Goal: Task Accomplishment & Management: Manage account settings

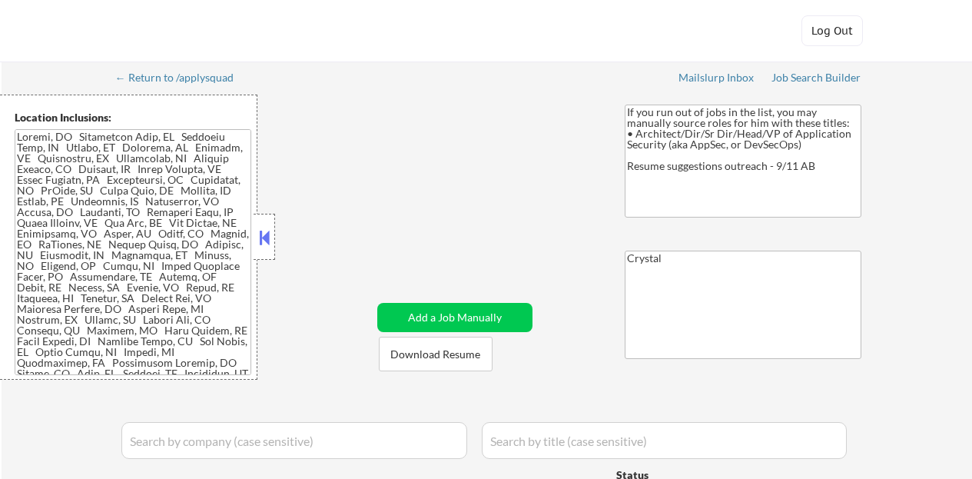
select select ""applied""
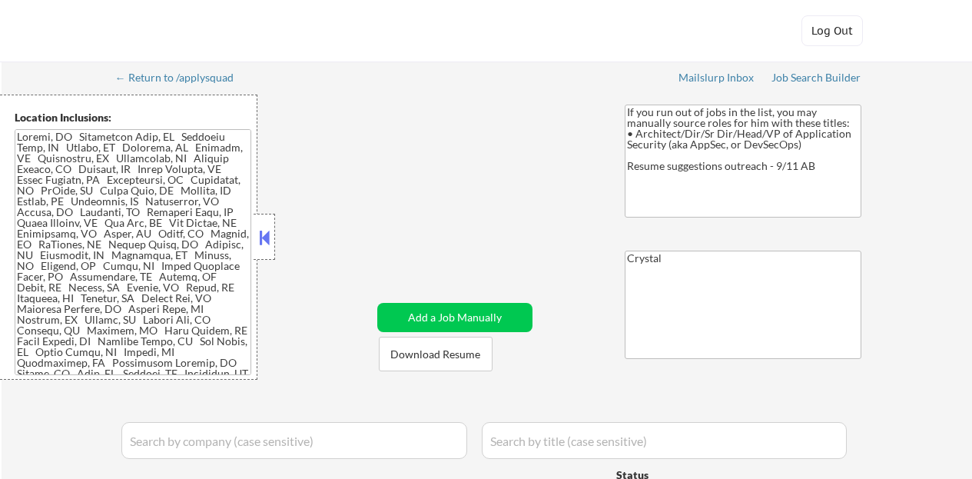
select select ""applied""
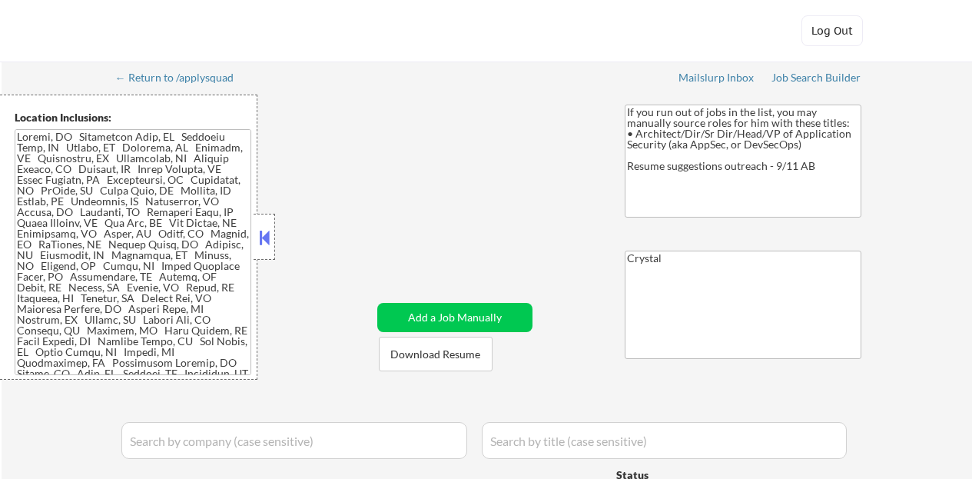
select select ""applied""
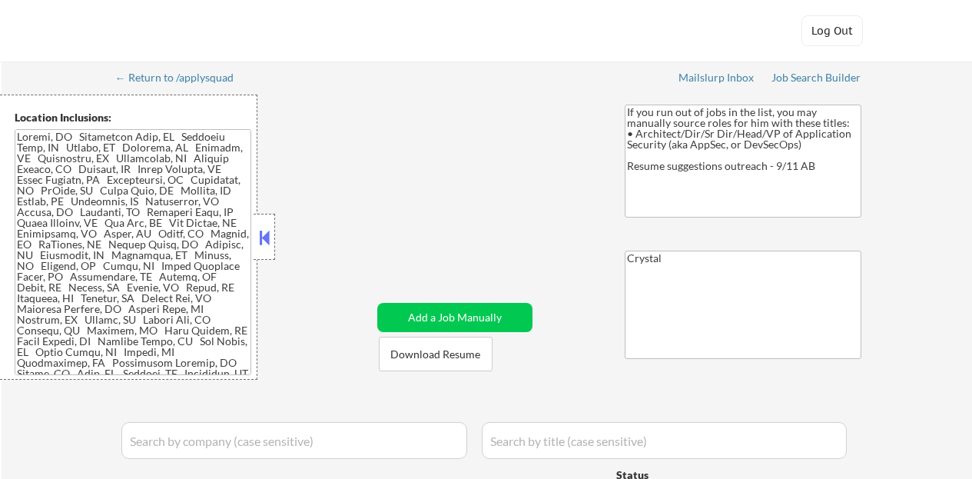
select select ""applied""
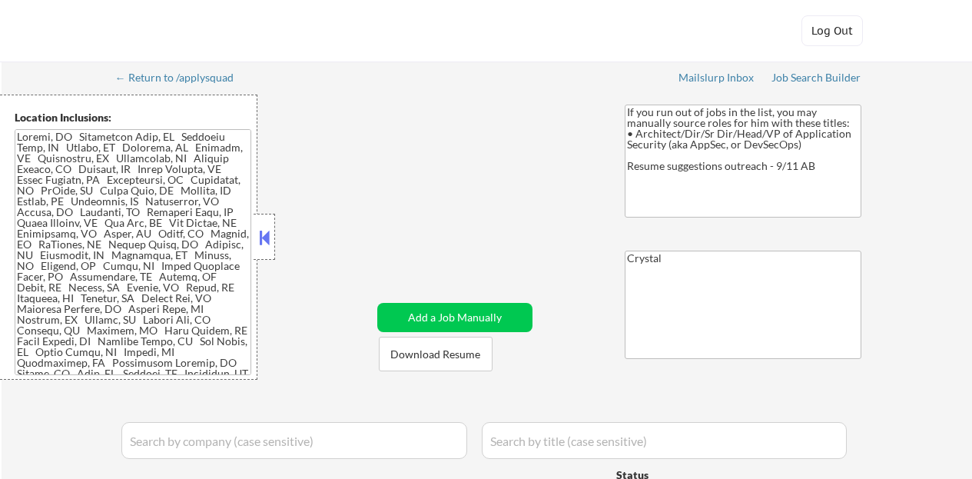
select select ""excluded""
select select ""excluded__expired_""
select select ""pending""
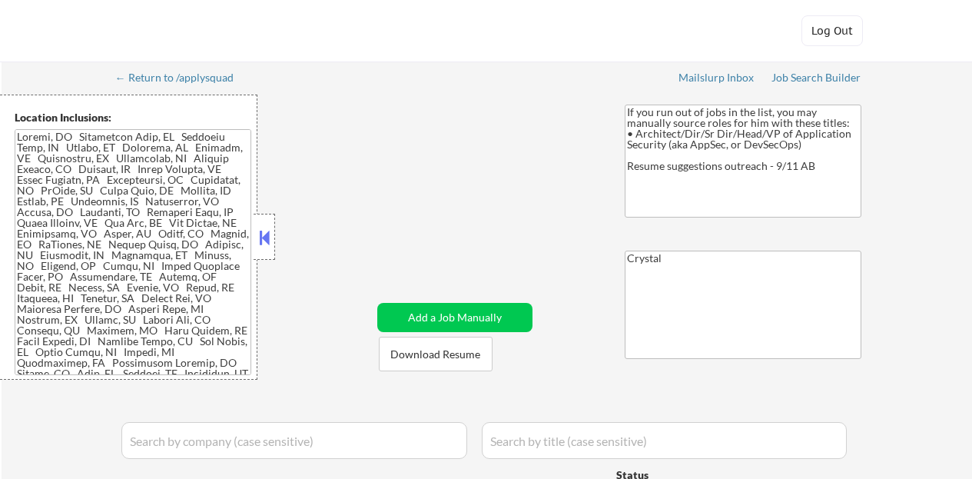
select select ""excluded__salary_""
select select ""pending""
select select ""excluded""
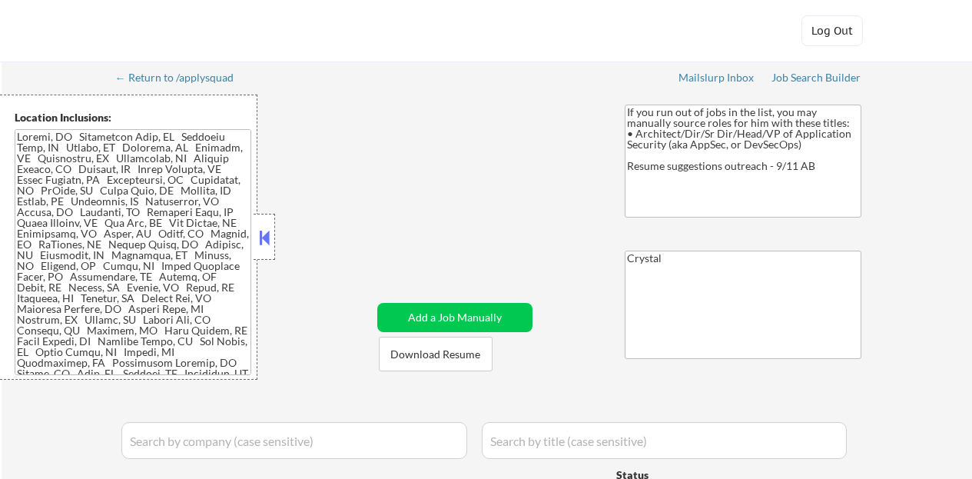
select select ""excluded__expired_""
select select ""pending""
select select ""excluded__expired_""
select select ""excluded__location_""
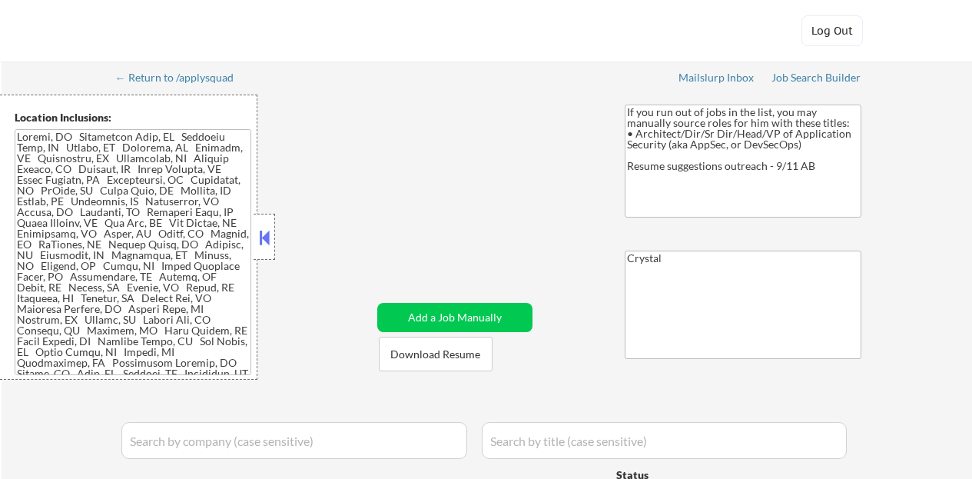
select select ""pending""
select select ""excluded""
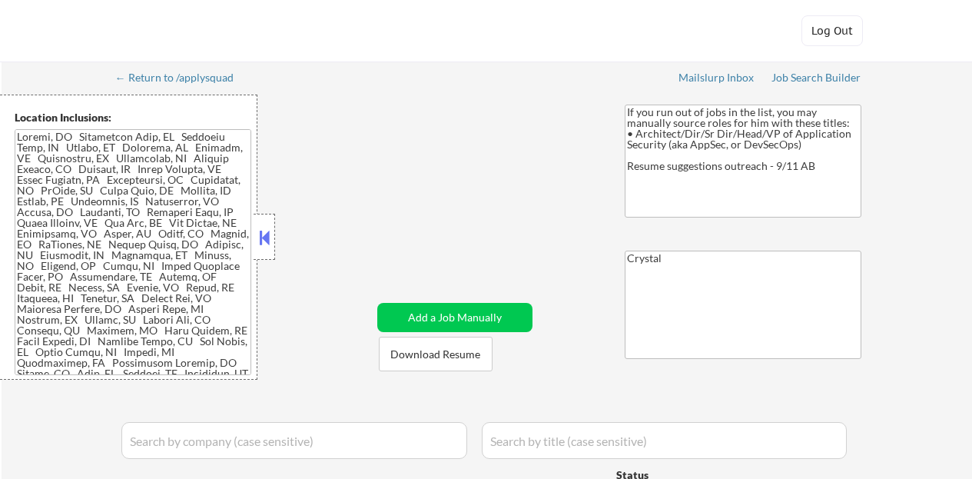
select select ""excluded""
select select ""excluded__expired_""
select select ""pending""
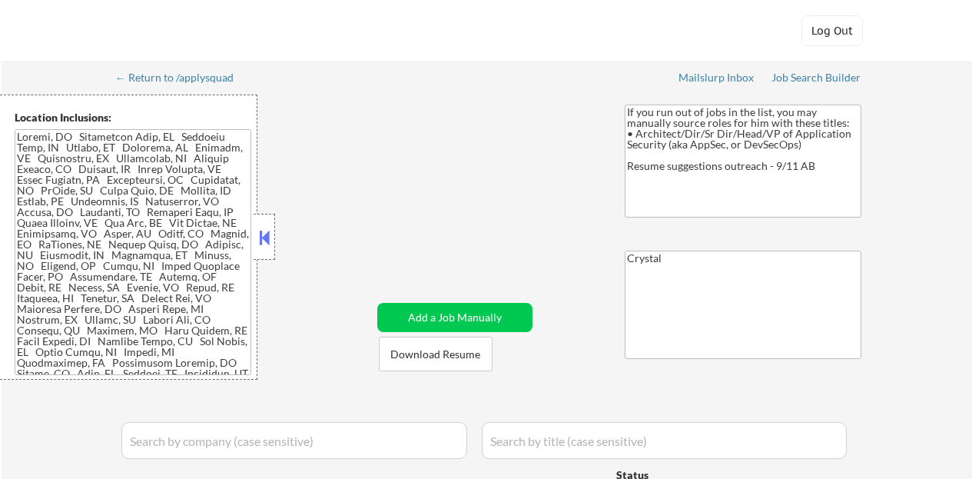
select select ""pending""
select select ""excluded""
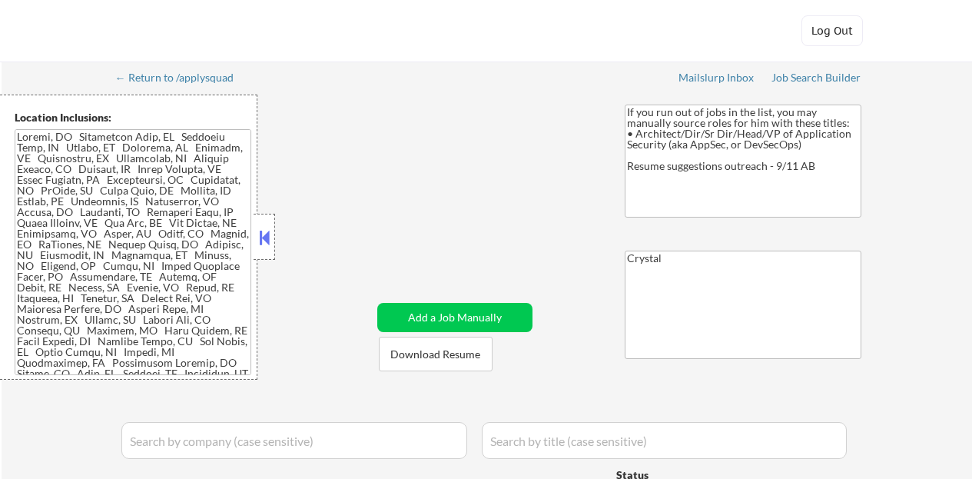
select select ""excluded__salary_""
select select ""pending""
select select ""excluded__salary_""
select select ""excluded__expired_""
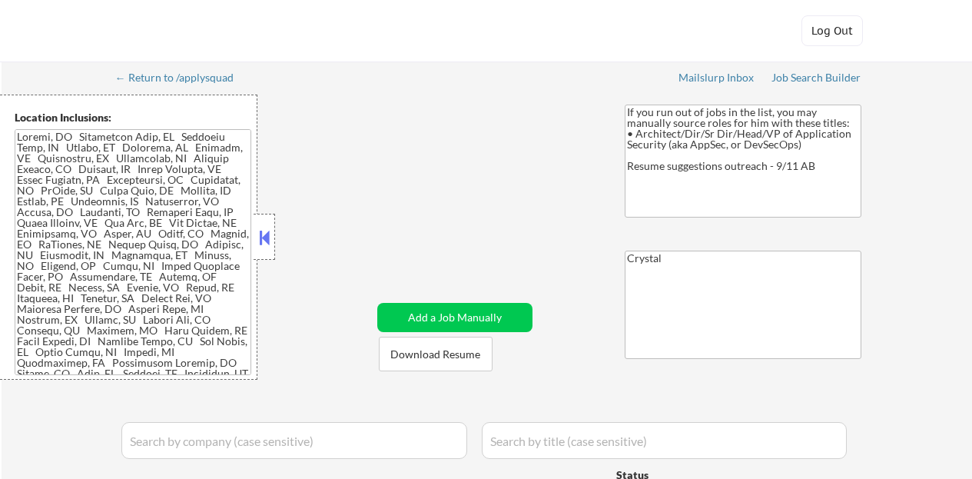
select select ""pending""
select select ""excluded__bad_match_""
select select ""pending""
select select ""excluded__expired_""
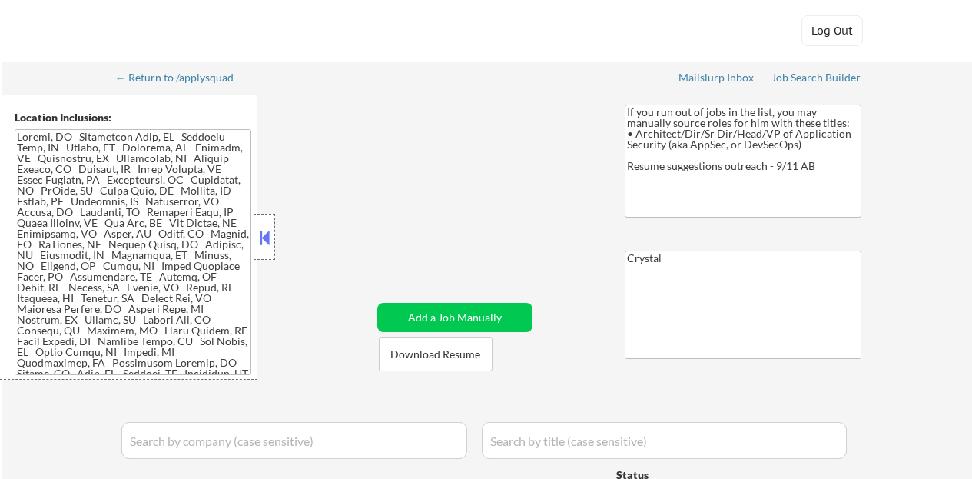
select select ""pending""
select select ""excluded__bad_match_""
select select ""excluded__expired_""
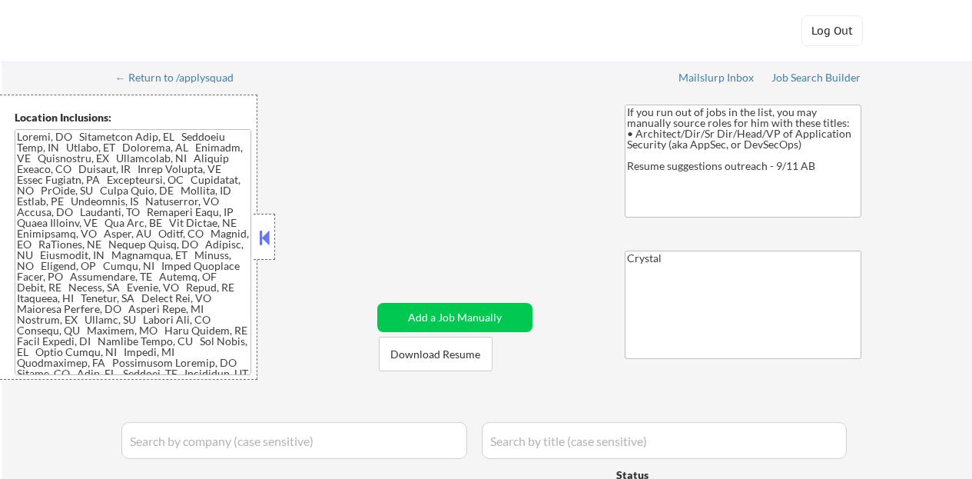
select select ""excluded__bad_match_""
select select ""pending""
select select ""excluded__expired_""
select select ""pending""
select select ""excluded__bad_match_""
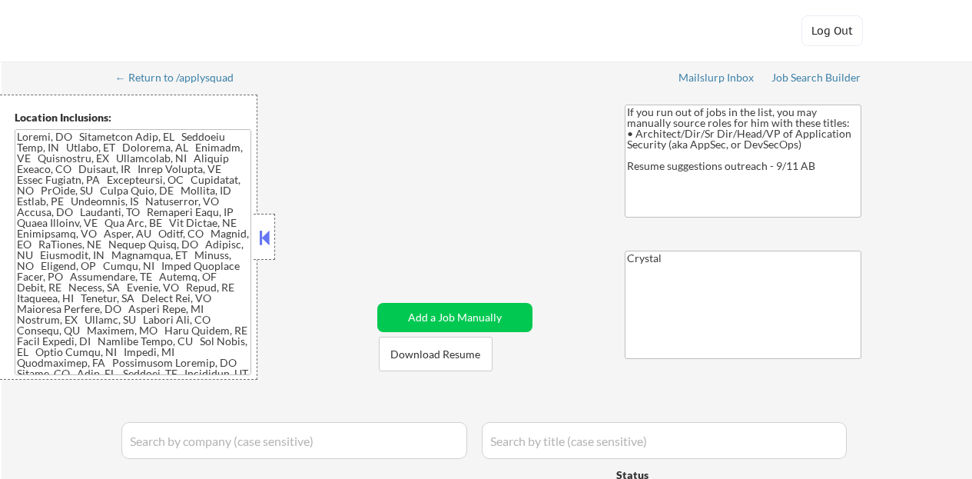
select select ""pending""
select select ""excluded__bad_match_""
select select ""pending""
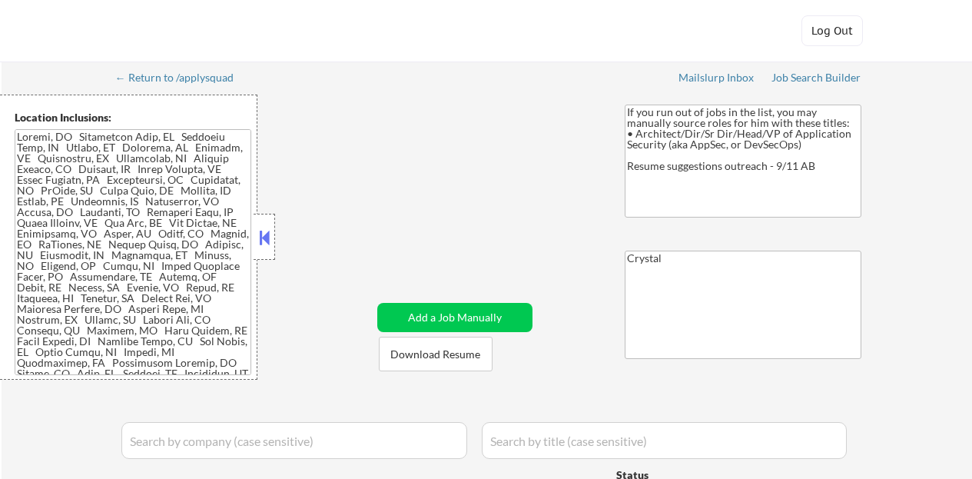
select select ""pending""
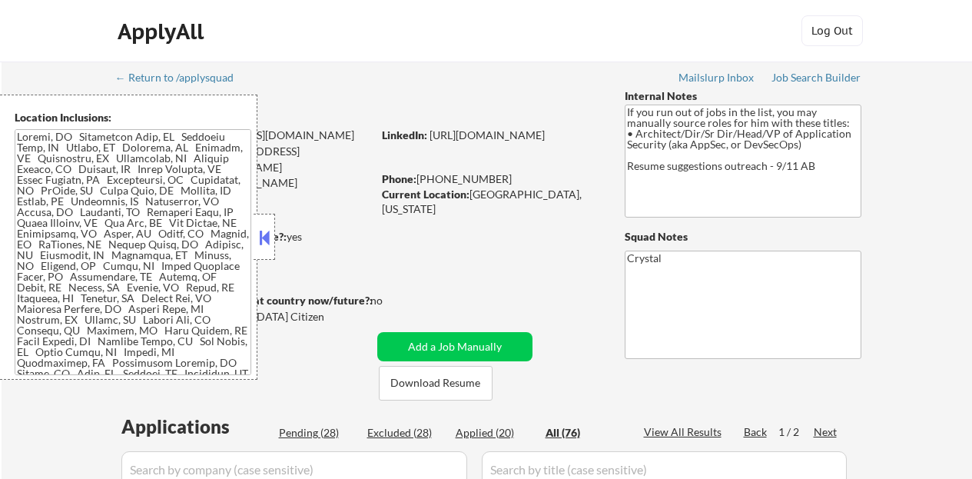
select select ""pending""
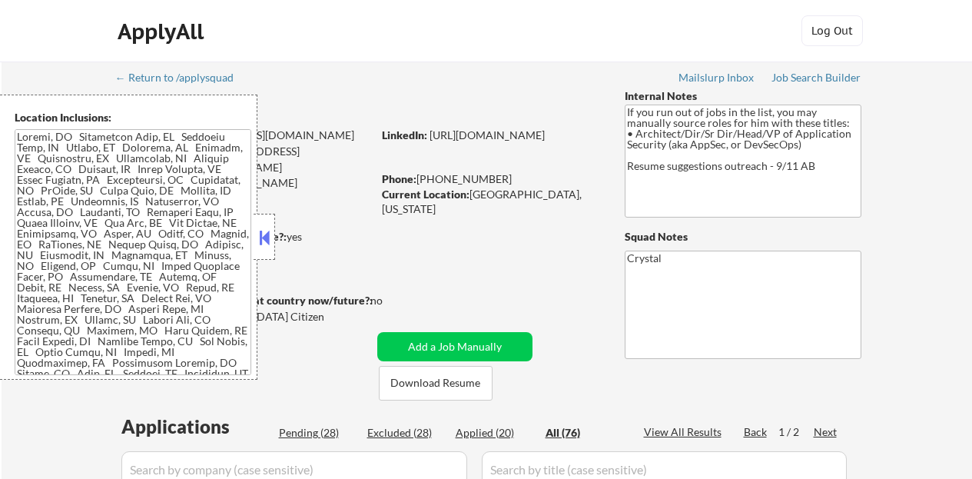
select select ""pending""
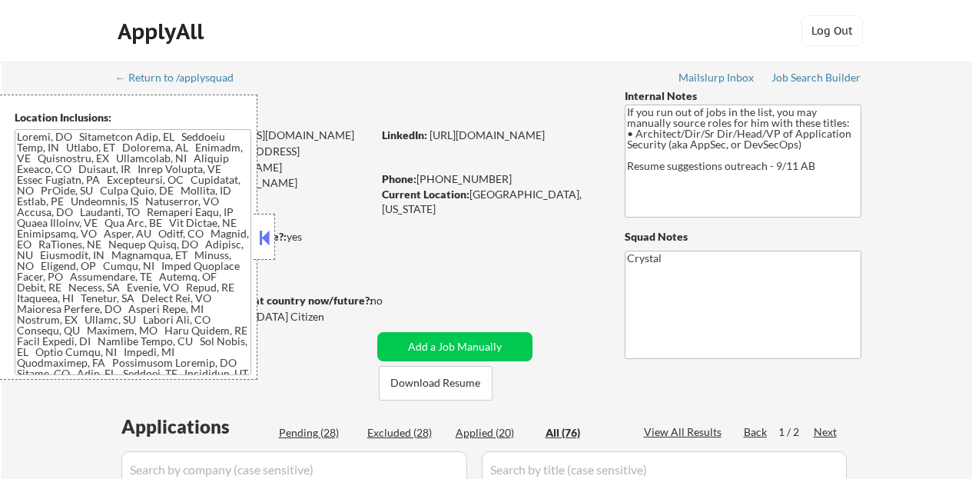
select select ""pending""
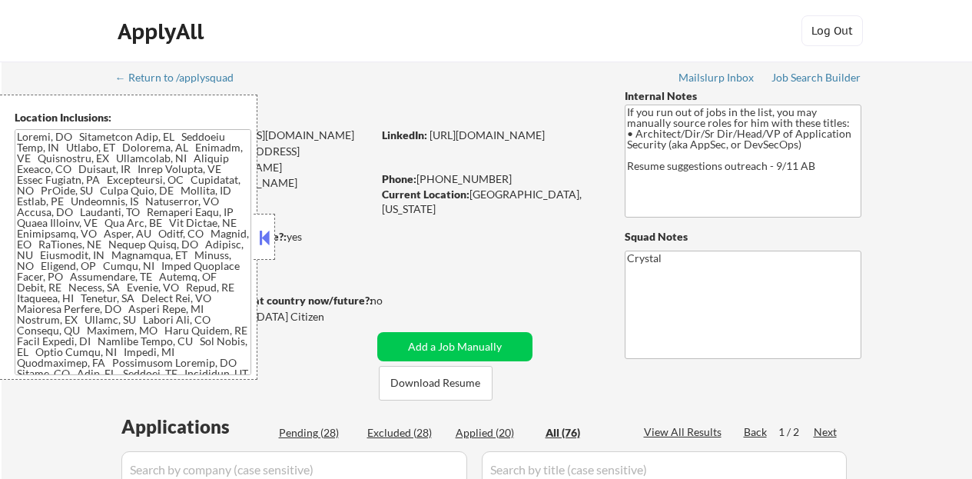
select select ""pending""
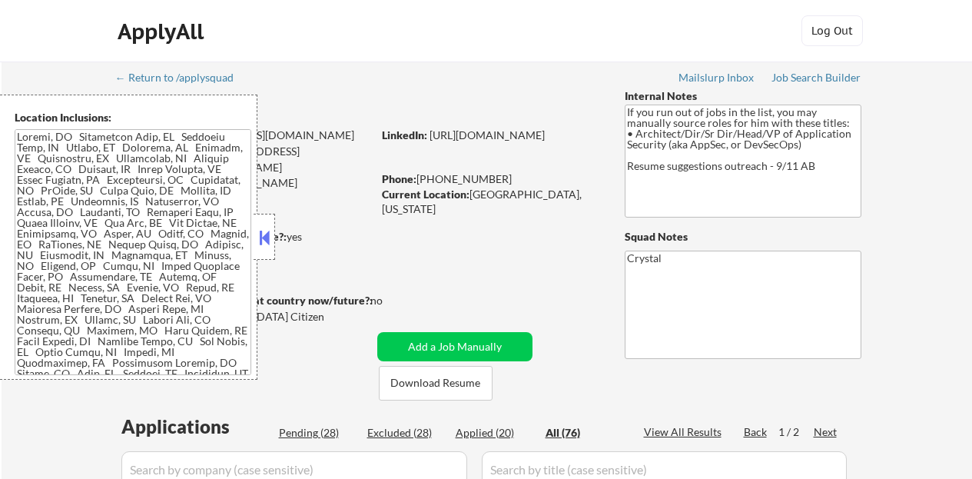
select select ""pending""
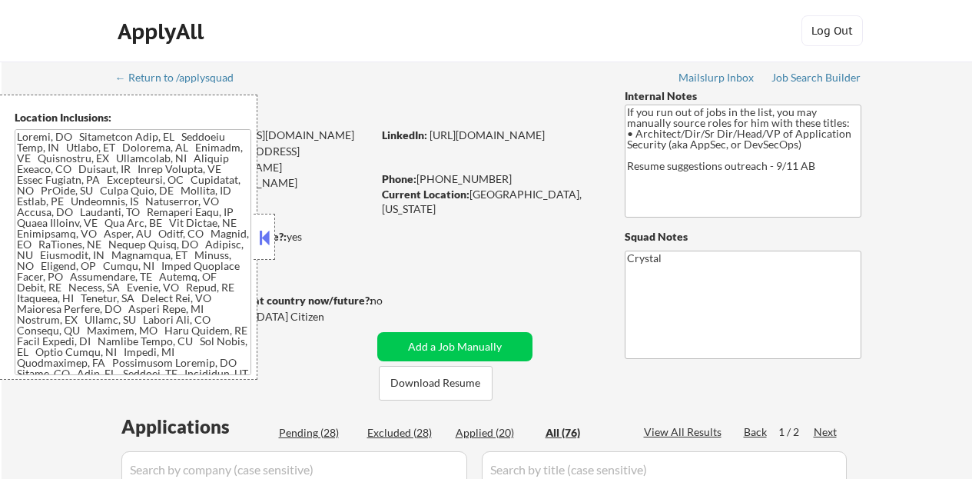
select select ""pending""
click at [260, 234] on button at bounding box center [264, 237] width 17 height 23
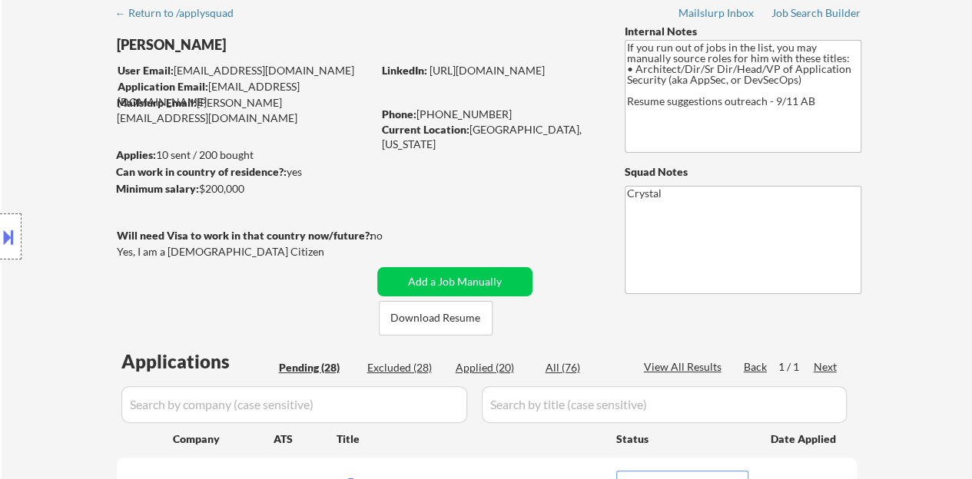
scroll to position [154, 0]
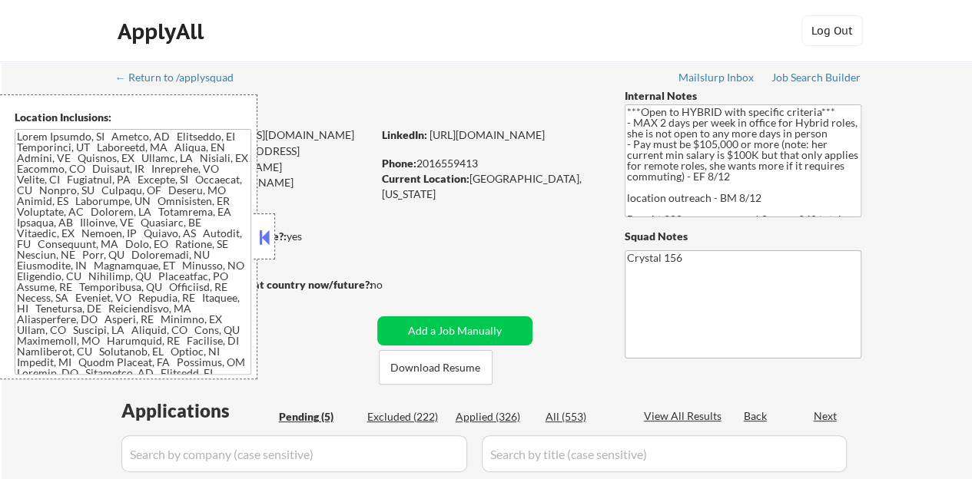
select select ""pending""
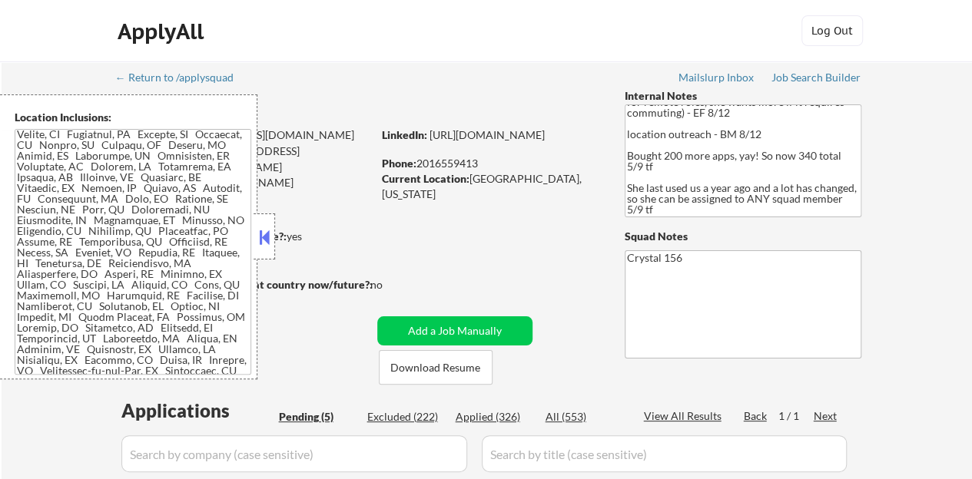
scroll to position [77, 0]
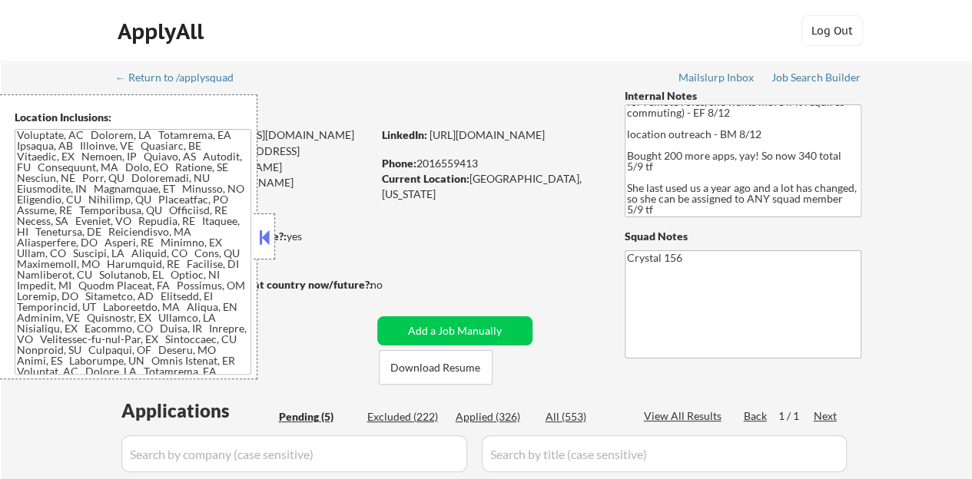
click at [269, 237] on button at bounding box center [264, 237] width 17 height 23
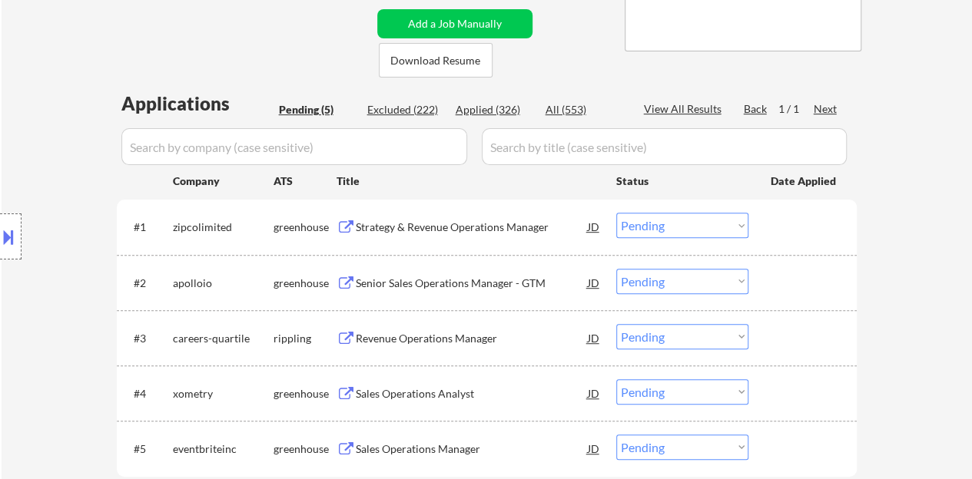
scroll to position [384, 0]
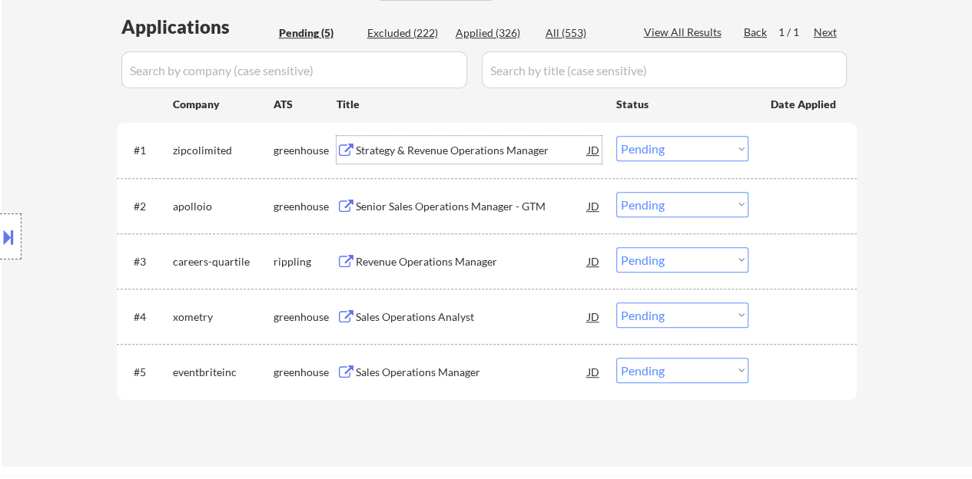
click at [426, 153] on div "Strategy & Revenue Operations Manager" at bounding box center [472, 150] width 232 height 15
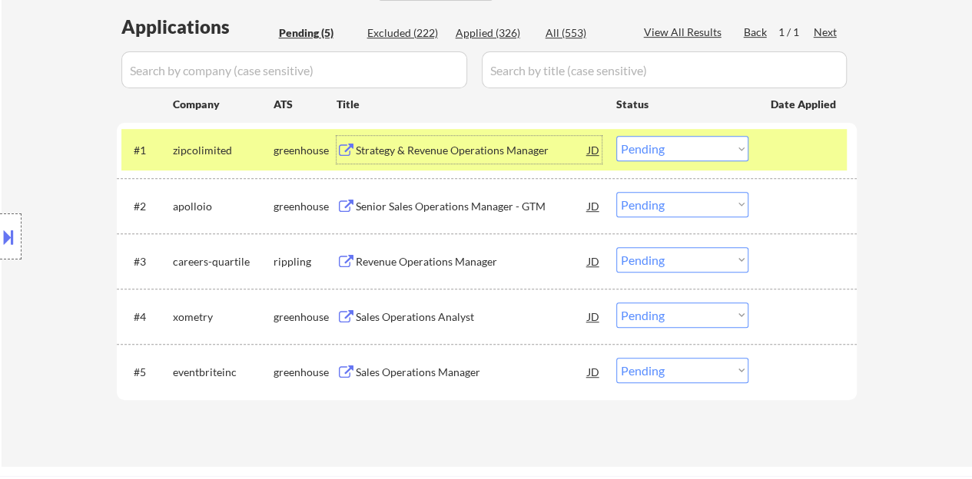
click at [649, 148] on select "Choose an option... Pending Applied Excluded (Questions) Excluded (Expired) Exc…" at bounding box center [682, 148] width 132 height 25
click at [616, 136] on select "Choose an option... Pending Applied Excluded (Questions) Excluded (Expired) Exc…" at bounding box center [682, 148] width 132 height 25
select select ""pending""
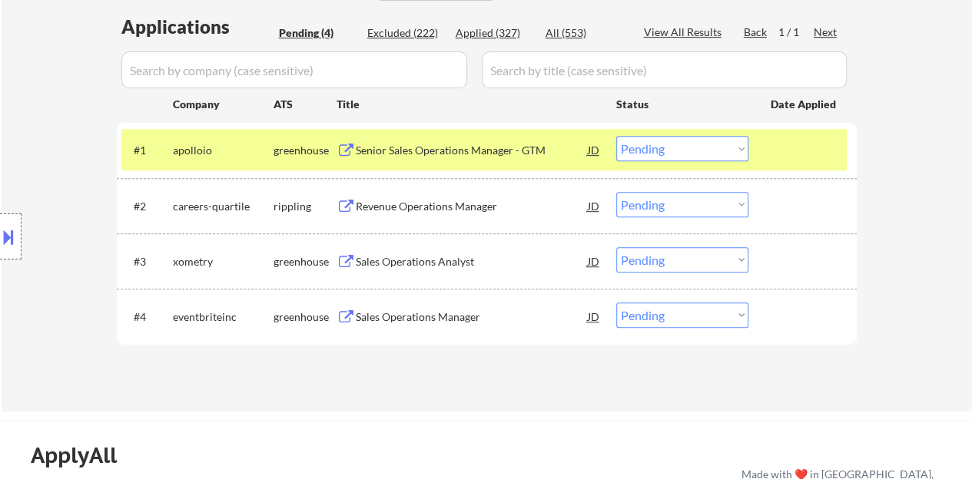
click at [753, 148] on div "#1 apolloio greenhouse Senior Sales Operations Manager - GTM JD Choose an optio…" at bounding box center [483, 149] width 725 height 41
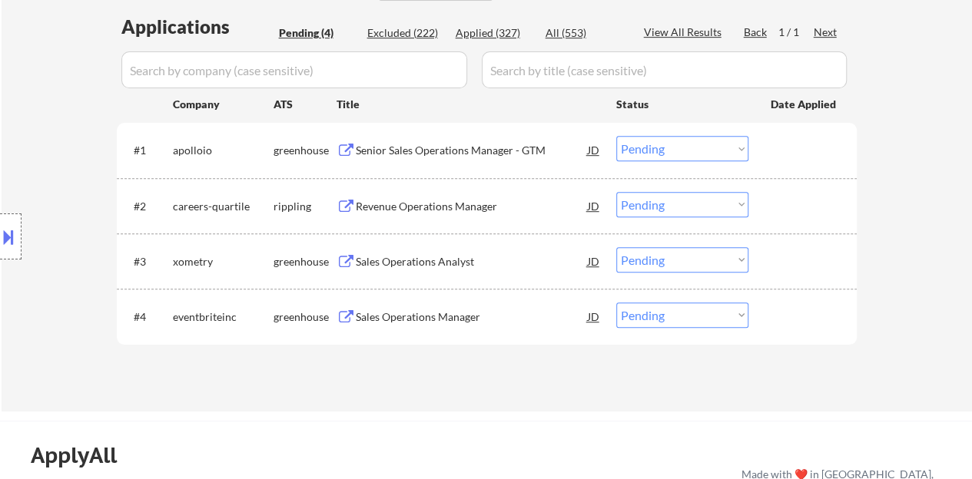
click at [392, 216] on div "Revenue Operations Manager" at bounding box center [472, 206] width 232 height 28
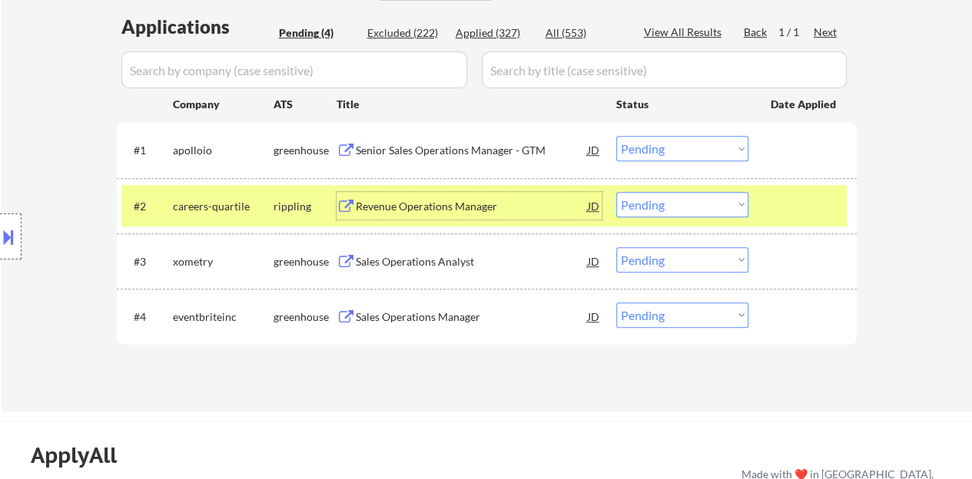
click at [645, 206] on select "Choose an option... Pending Applied Excluded (Questions) Excluded (Expired) Exc…" at bounding box center [682, 204] width 132 height 25
click at [616, 192] on select "Choose an option... Pending Applied Excluded (Questions) Excluded (Expired) Exc…" at bounding box center [682, 204] width 132 height 25
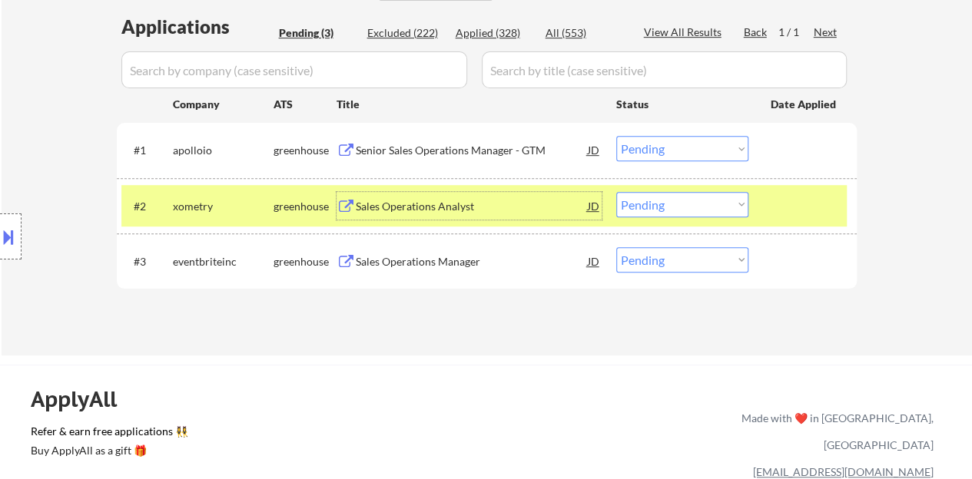
click at [466, 195] on div "Sales Operations Analyst" at bounding box center [472, 206] width 232 height 28
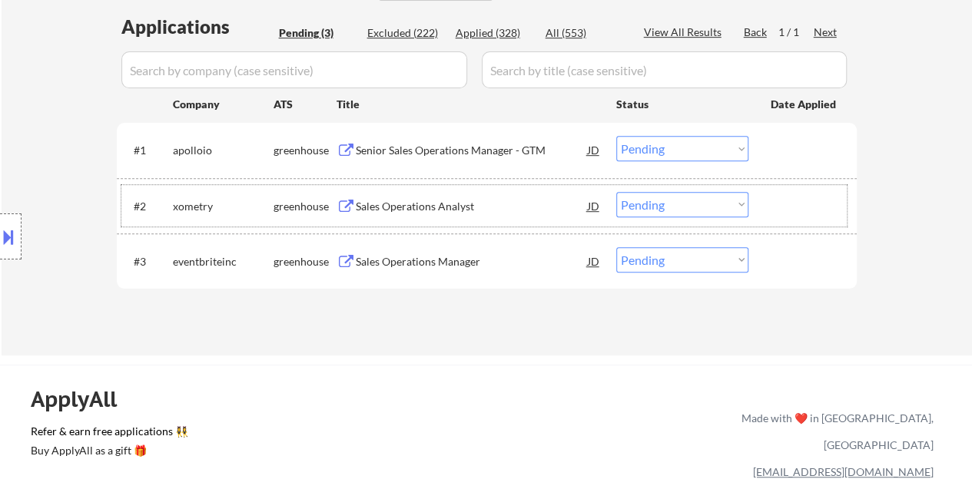
click at [787, 190] on div "#2 xometry greenhouse Sales Operations Analyst JD Choose an option... Pending A…" at bounding box center [483, 205] width 725 height 41
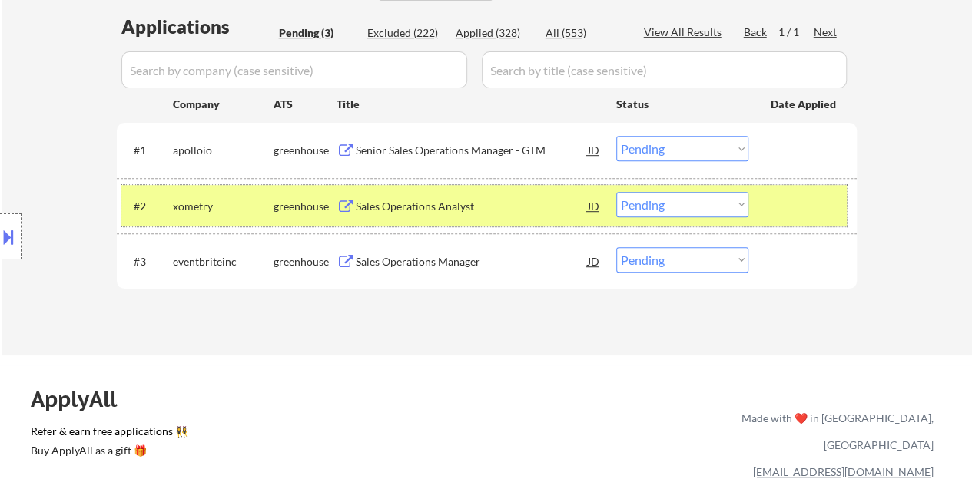
click at [0, 222] on div at bounding box center [11, 237] width 22 height 46
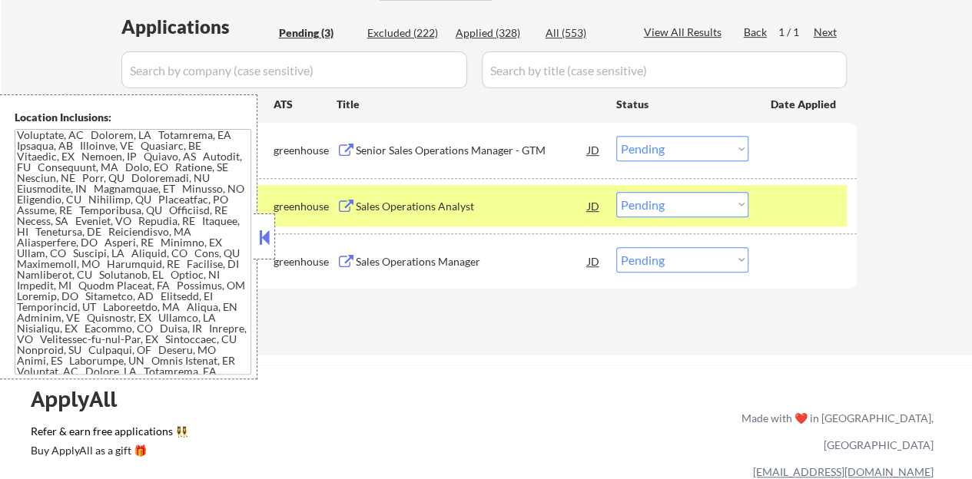
click at [260, 236] on button at bounding box center [264, 237] width 17 height 23
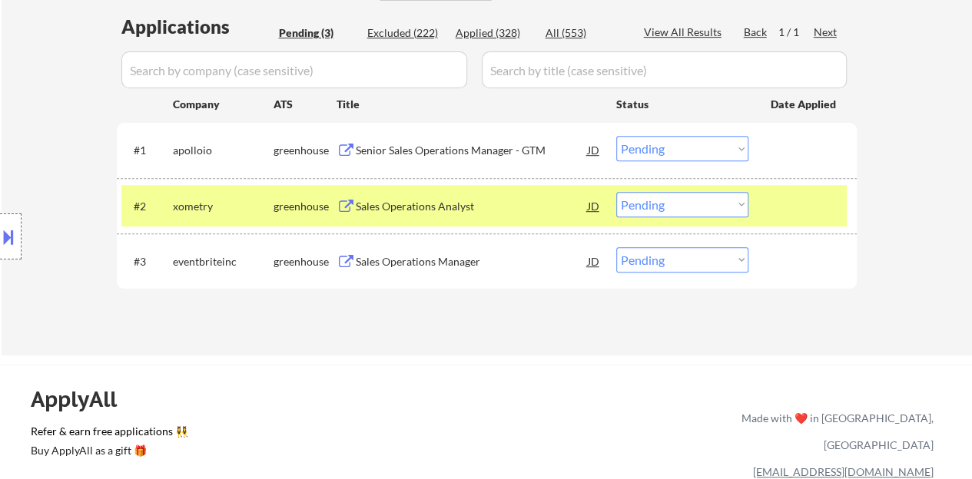
click at [647, 208] on select "Choose an option... Pending Applied Excluded (Questions) Excluded (Expired) Exc…" at bounding box center [682, 204] width 132 height 25
click at [616, 192] on select "Choose an option... Pending Applied Excluded (Questions) Excluded (Expired) Exc…" at bounding box center [682, 204] width 132 height 25
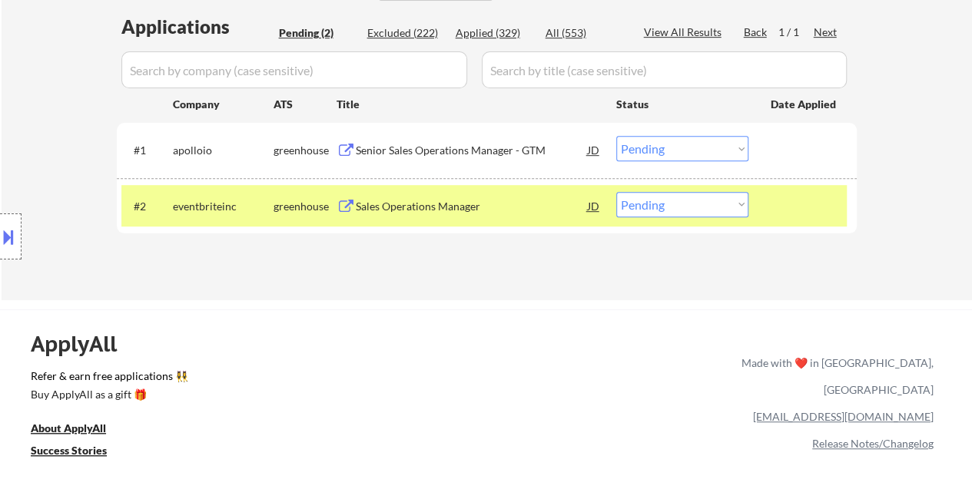
click at [438, 207] on div "Sales Operations Manager" at bounding box center [472, 206] width 232 height 15
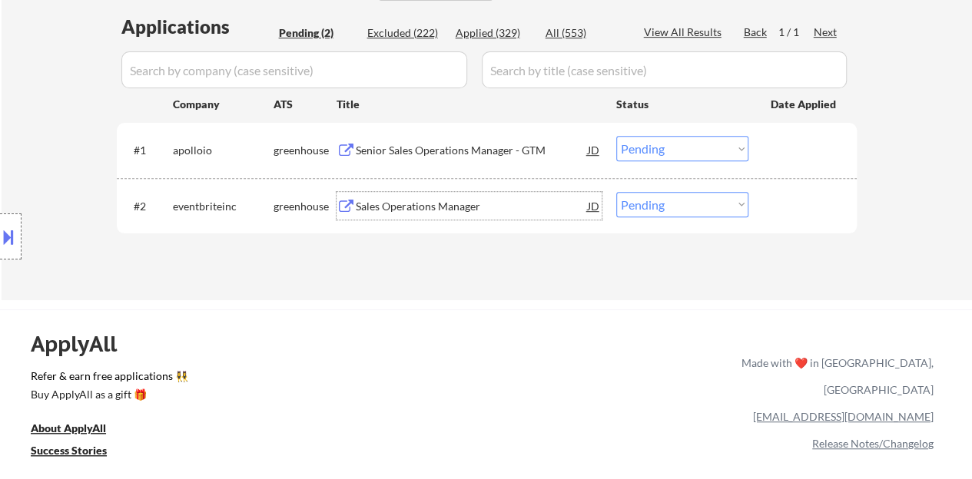
click at [808, 216] on div at bounding box center [805, 206] width 68 height 28
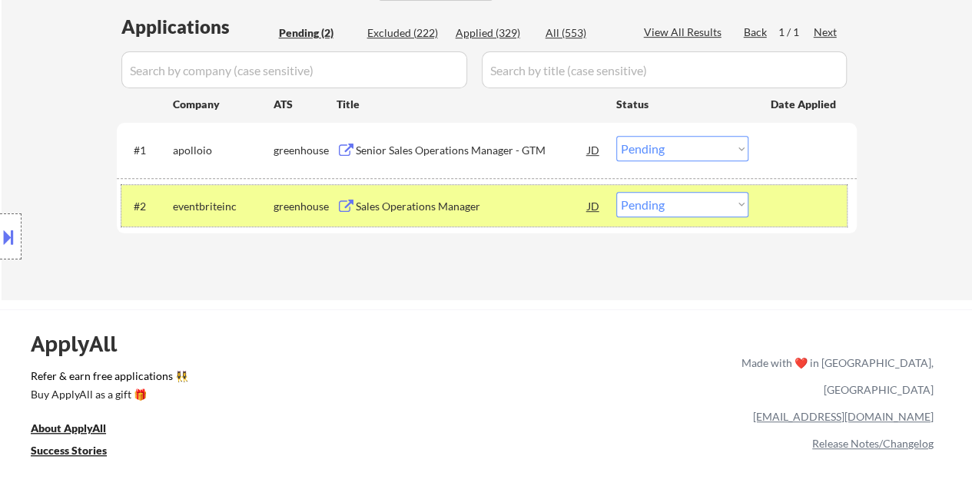
click at [659, 204] on select "Choose an option... Pending Applied Excluded (Questions) Excluded (Expired) Exc…" at bounding box center [682, 204] width 132 height 25
select select ""applied""
click at [616, 192] on select "Choose an option... Pending Applied Excluded (Questions) Excluded (Expired) Exc…" at bounding box center [682, 204] width 132 height 25
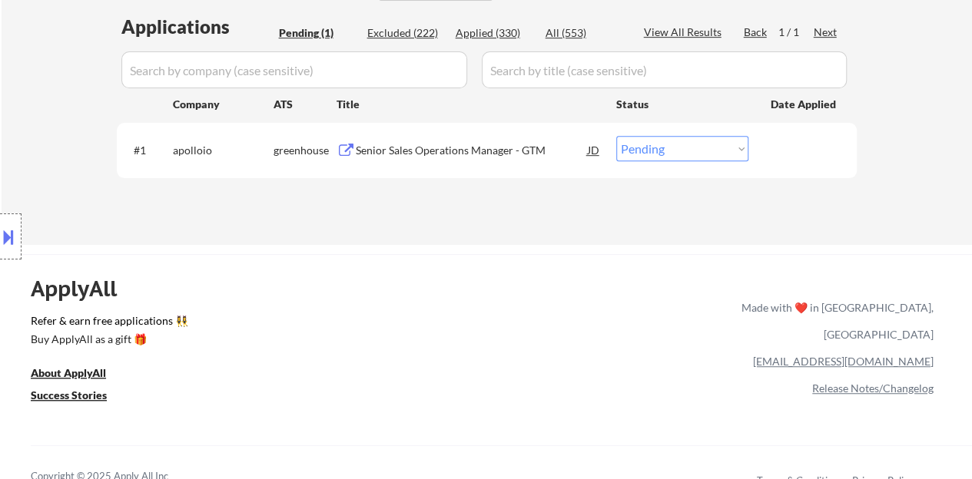
click at [387, 152] on div "Senior Sales Operations Manager - GTM" at bounding box center [472, 150] width 232 height 15
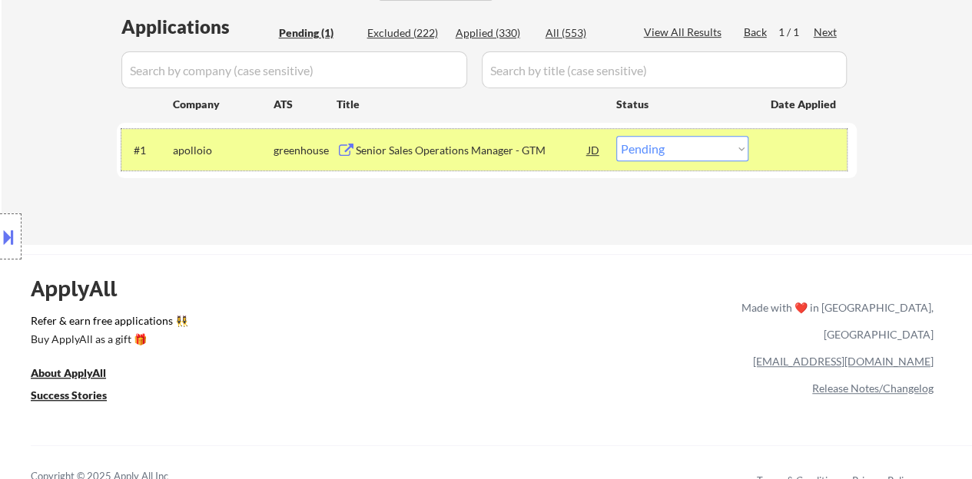
click at [703, 130] on div "#1 apolloio greenhouse Senior Sales Operations Manager - GTM JD Choose an optio…" at bounding box center [483, 149] width 725 height 41
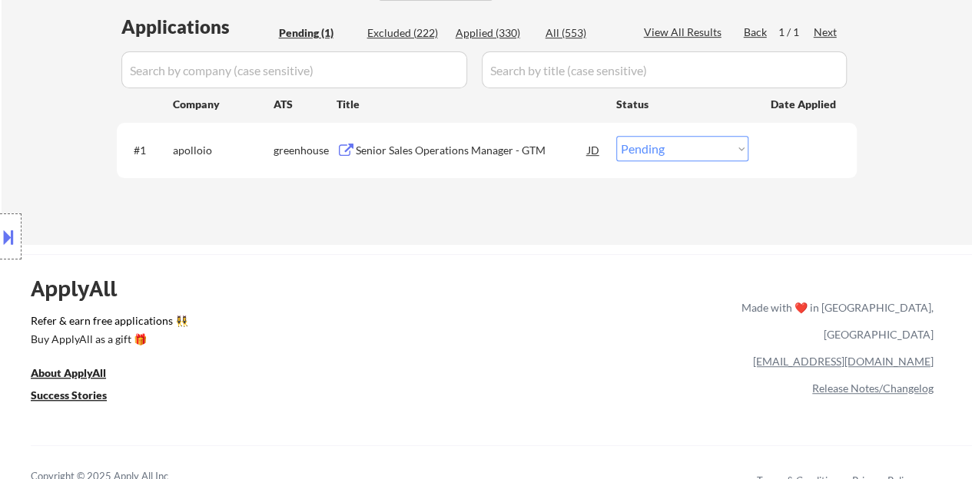
click at [703, 151] on select "Choose an option... Pending Applied Excluded (Questions) Excluded (Expired) Exc…" at bounding box center [682, 148] width 132 height 25
select select ""applied""
click at [616, 136] on select "Choose an option... Pending Applied Excluded (Questions) Excluded (Expired) Exc…" at bounding box center [682, 148] width 132 height 25
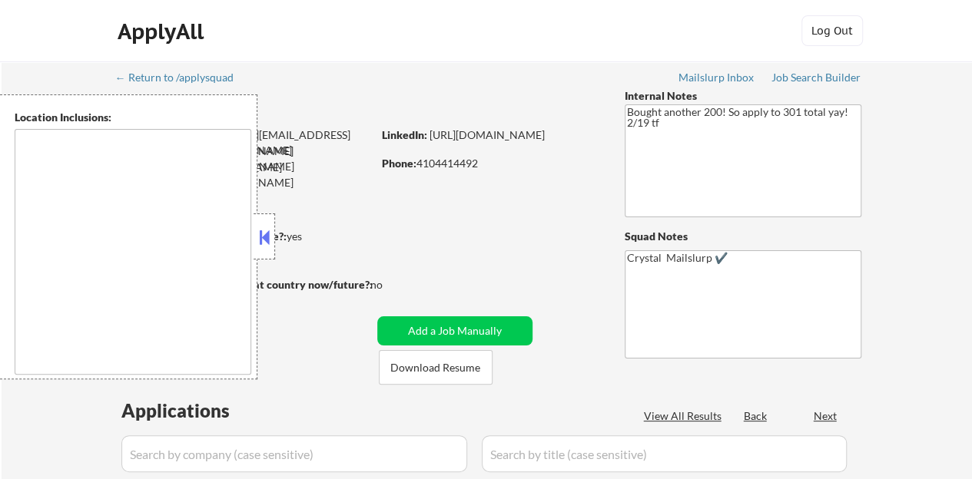
type textarea "[US_STATE], [GEOGRAPHIC_DATA] [GEOGRAPHIC_DATA], [GEOGRAPHIC_DATA] [GEOGRAPHIC_…"
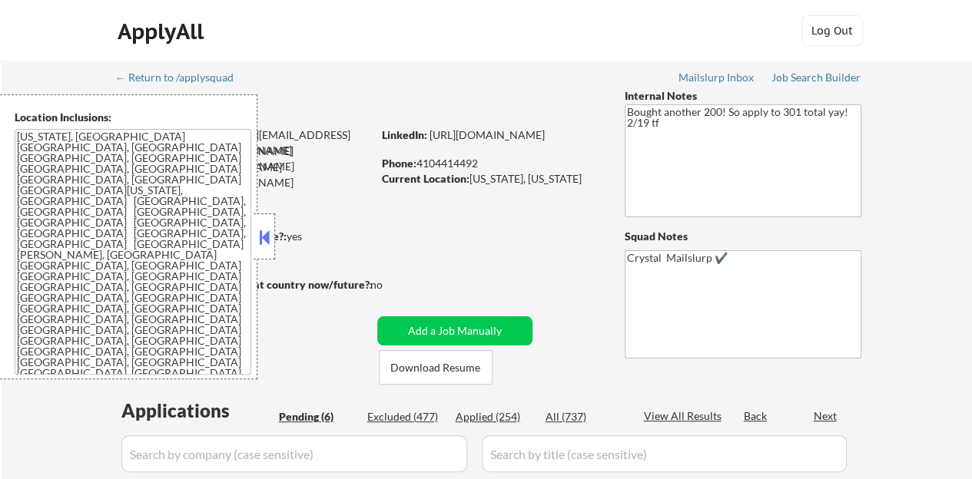
select select ""pending""
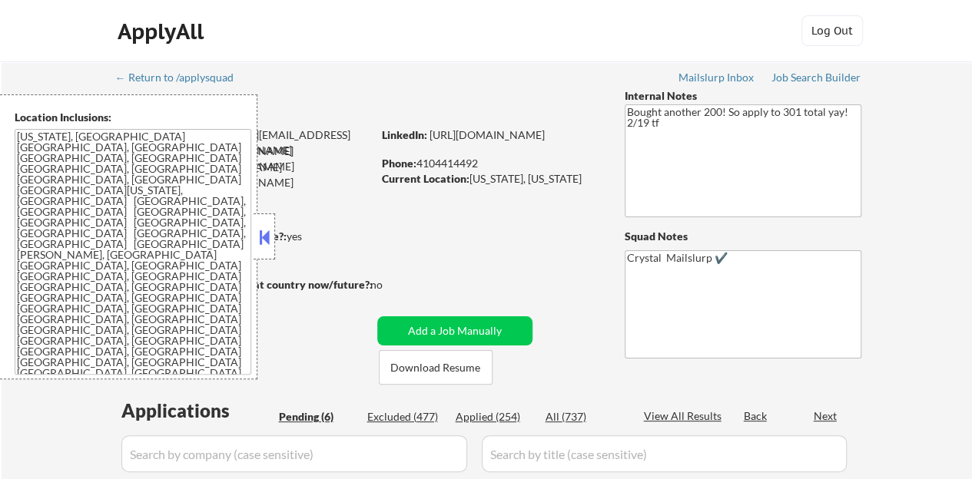
select select ""pending""
click at [267, 241] on button at bounding box center [264, 237] width 17 height 23
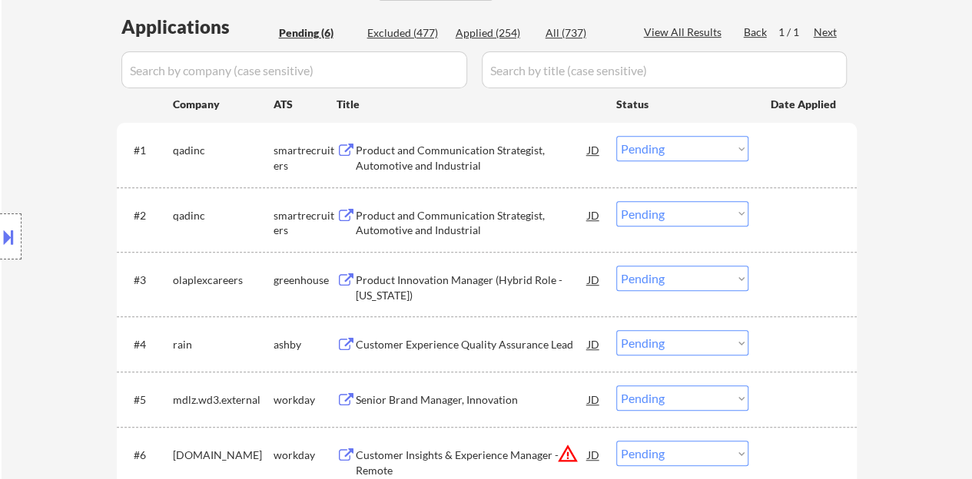
scroll to position [461, 0]
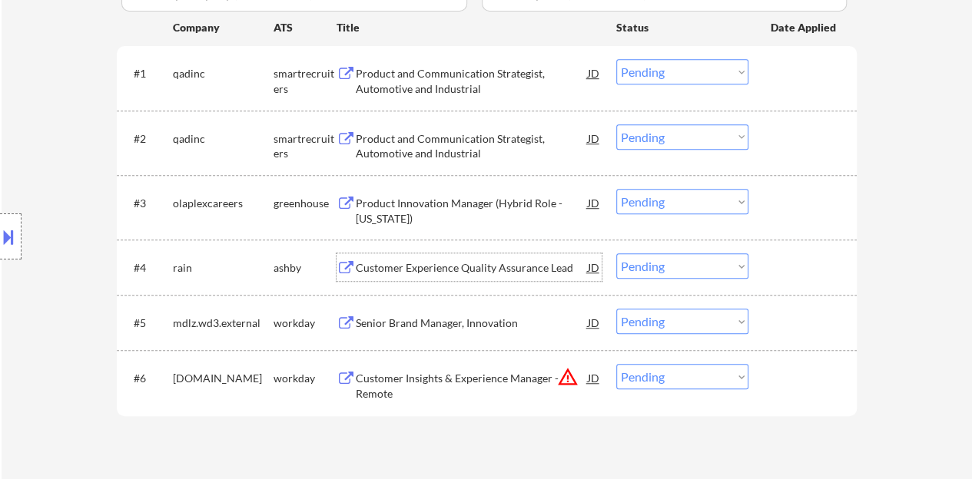
click at [462, 263] on div "Customer Experience Quality Assurance Lead" at bounding box center [472, 267] width 232 height 15
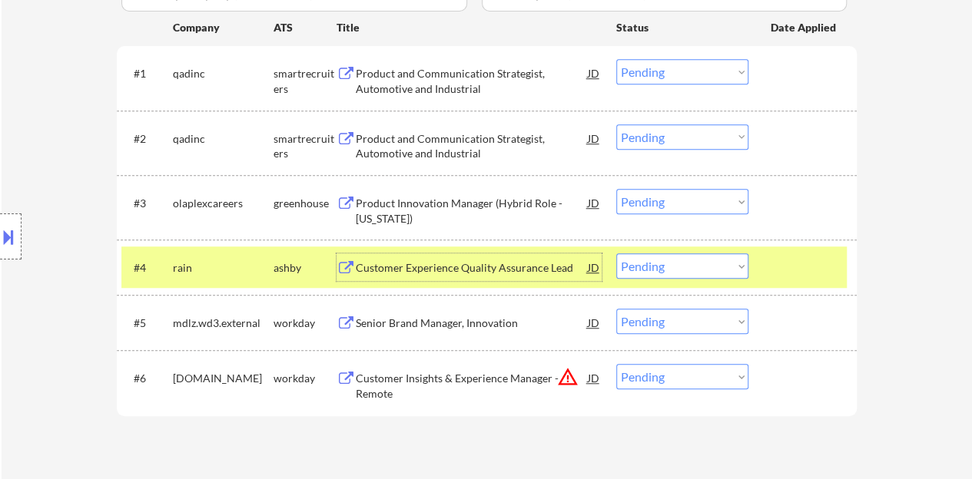
click at [720, 270] on select "Choose an option... Pending Applied Excluded (Questions) Excluded (Expired) Exc…" at bounding box center [682, 266] width 132 height 25
click at [616, 254] on select "Choose an option... Pending Applied Excluded (Questions) Excluded (Expired) Exc…" at bounding box center [682, 266] width 132 height 25
select select ""pending""
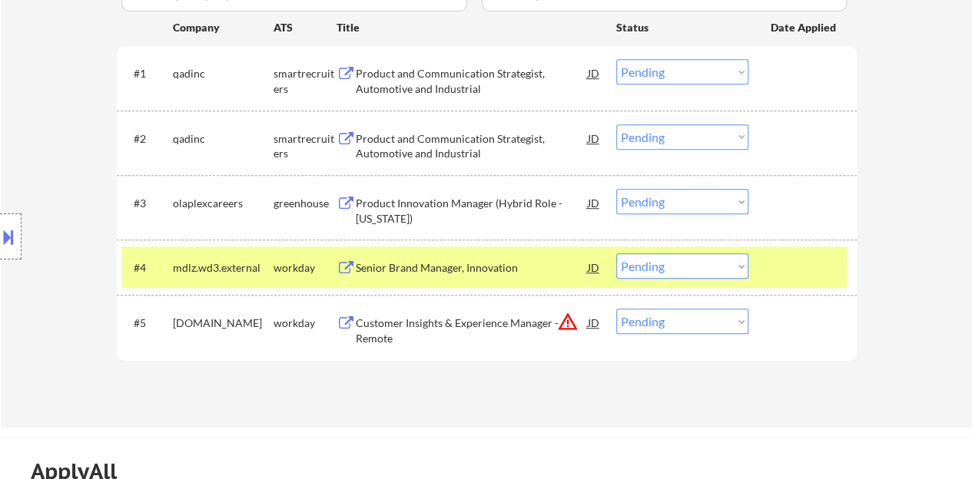
click at [802, 259] on div at bounding box center [805, 268] width 68 height 28
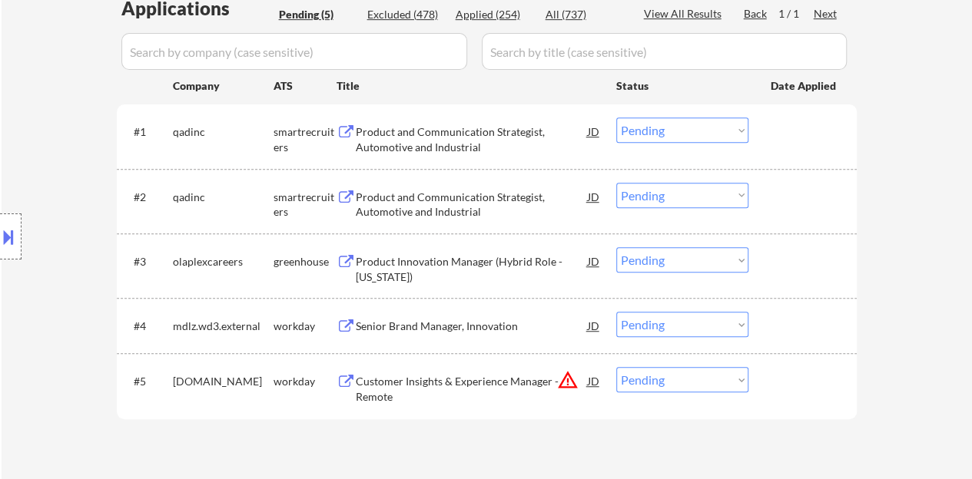
scroll to position [384, 0]
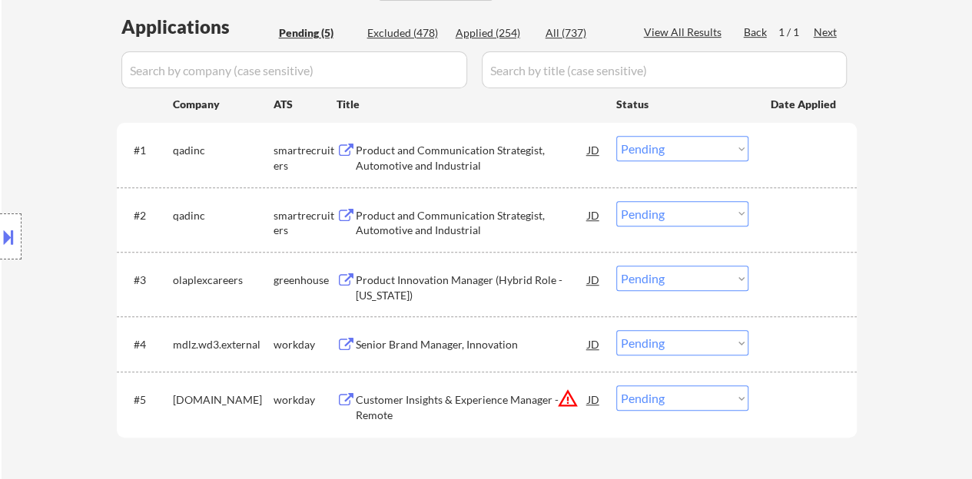
click at [474, 149] on div "Product and Communication Strategist, Automotive and Industrial" at bounding box center [472, 158] width 232 height 30
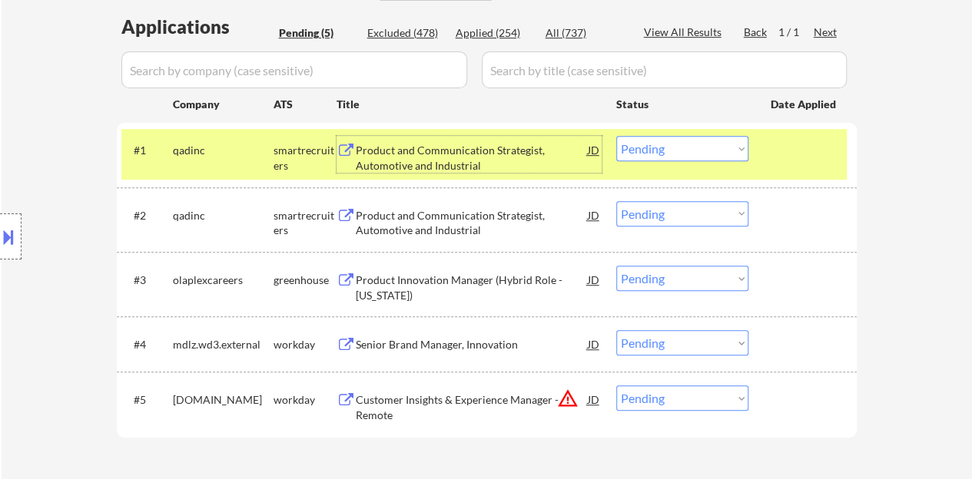
click at [702, 149] on select "Choose an option... Pending Applied Excluded (Questions) Excluded (Expired) Exc…" at bounding box center [682, 148] width 132 height 25
click at [616, 136] on select "Choose an option... Pending Applied Excluded (Questions) Excluded (Expired) Exc…" at bounding box center [682, 148] width 132 height 25
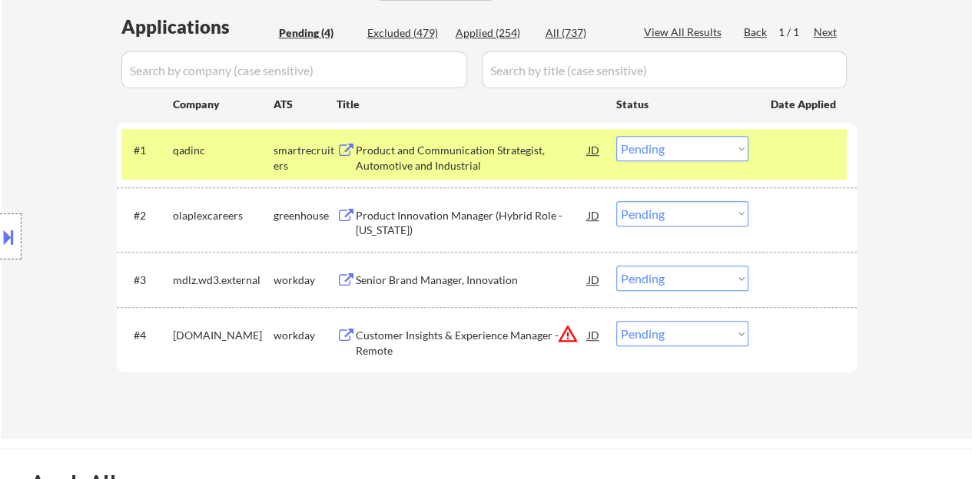
click at [642, 136] on select "Choose an option... Pending Applied Excluded (Questions) Excluded (Expired) Exc…" at bounding box center [682, 148] width 132 height 25
click at [616, 136] on select "Choose an option... Pending Applied Excluded (Questions) Excluded (Expired) Exc…" at bounding box center [682, 148] width 132 height 25
select select ""pending""
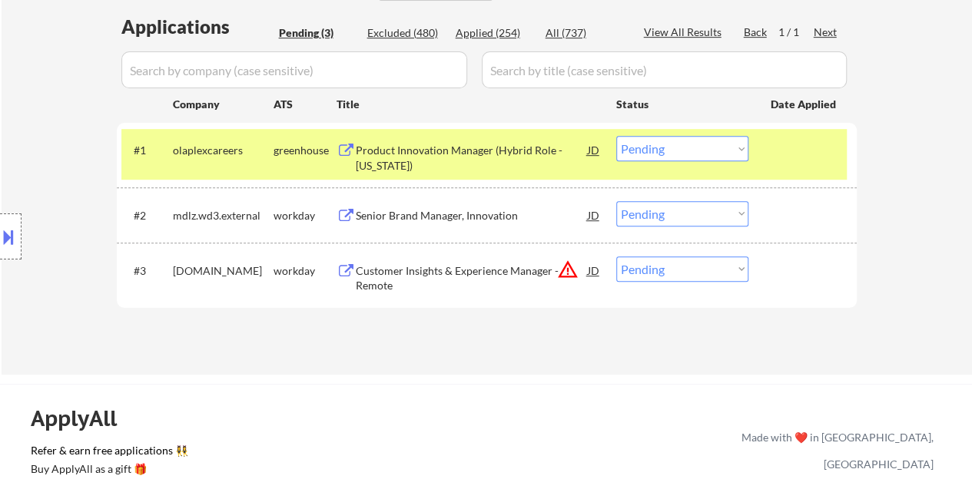
click at [527, 85] on input "input" at bounding box center [664, 69] width 365 height 37
click at [496, 245] on div "#3 [DOMAIN_NAME] workday Customer Insights & Experience Manager - Remote JD war…" at bounding box center [487, 275] width 740 height 65
click at [463, 210] on div "Senior Brand Manager, Innovation" at bounding box center [472, 215] width 232 height 15
click at [432, 370] on div "← Return to /applysquad Mailslurp Inbox Job Search Builder [PERSON_NAME] User E…" at bounding box center [487, 26] width 970 height 698
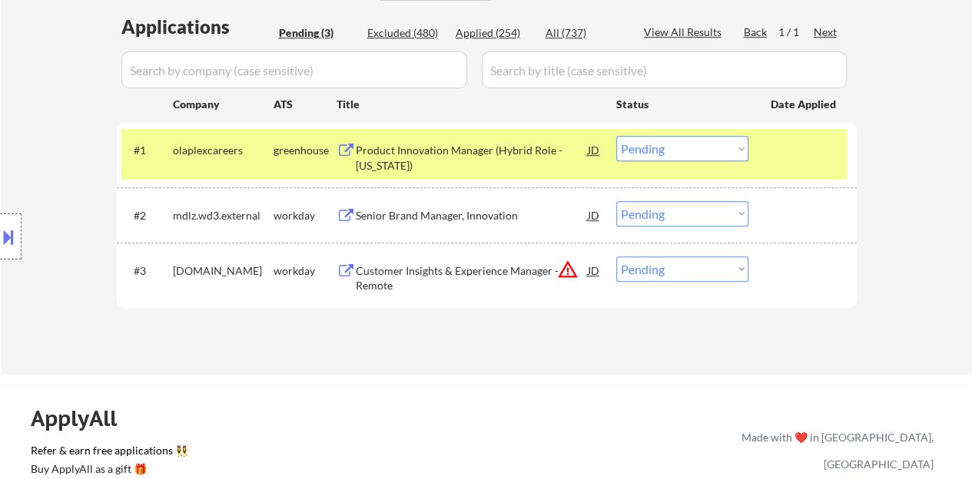
click at [432, 370] on div "← Return to /applysquad Mailslurp Inbox Job Search Builder [PERSON_NAME] User E…" at bounding box center [487, 26] width 970 height 698
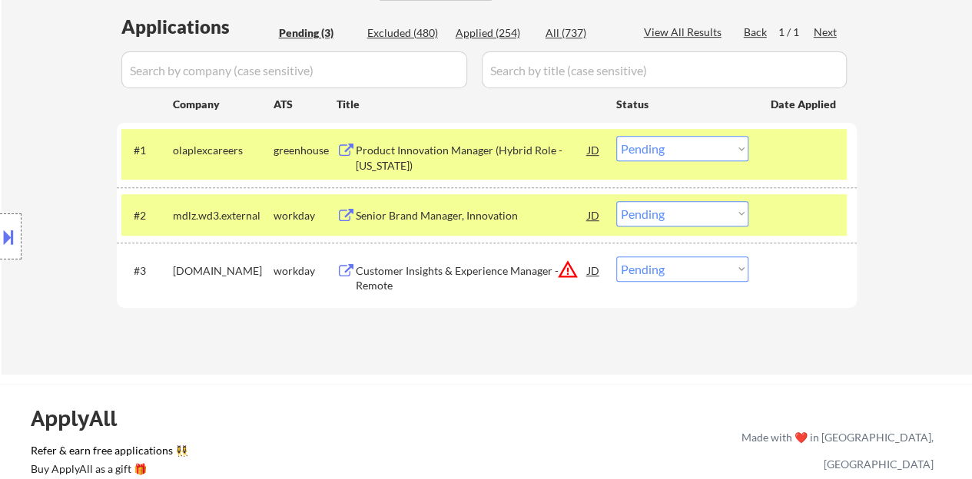
click at [771, 219] on div at bounding box center [805, 215] width 68 height 28
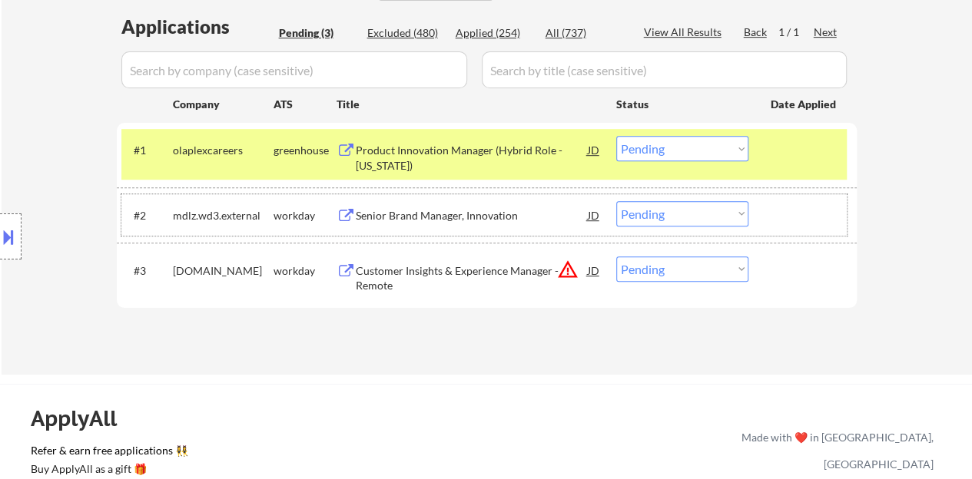
click at [807, 153] on div at bounding box center [805, 150] width 68 height 28
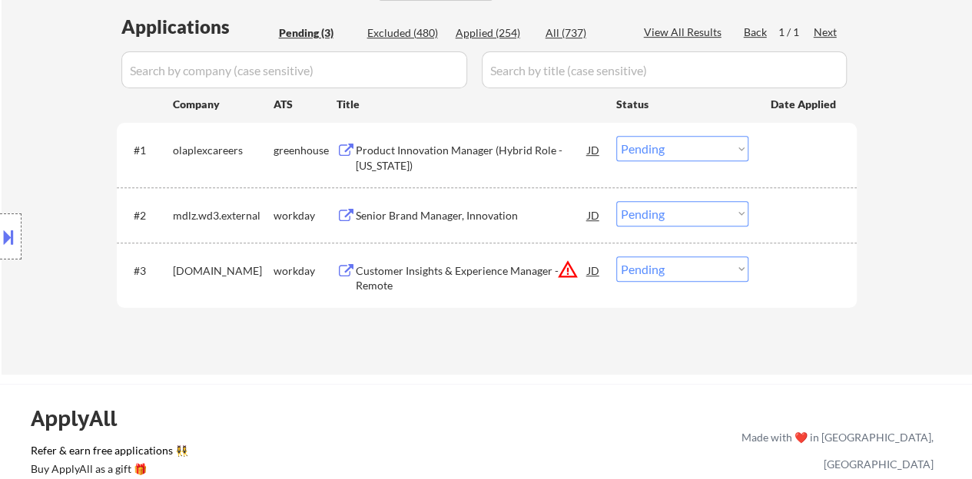
click at [405, 158] on div "Product Innovation Manager (Hybrid Role - [US_STATE])" at bounding box center [472, 158] width 232 height 30
